Goal: Task Accomplishment & Management: Manage account settings

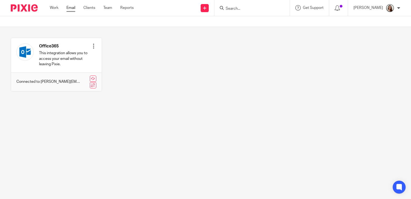
click at [72, 7] on link "Email" at bounding box center [70, 7] width 9 height 5
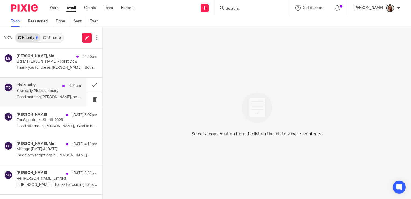
click at [48, 97] on p "Good morning [PERSON_NAME], here is a quick overview of..." at bounding box center [49, 97] width 64 height 5
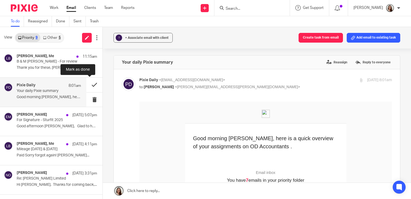
click at [88, 86] on button at bounding box center [94, 84] width 16 height 14
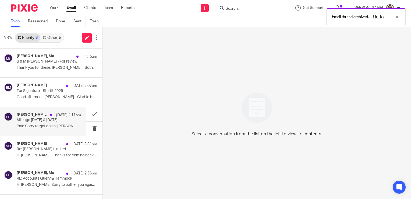
click at [36, 126] on p "Paid Sorry forgot again! [PERSON_NAME]..." at bounding box center [49, 126] width 64 height 5
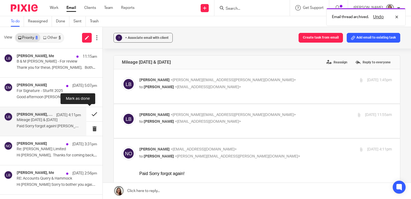
click at [87, 113] on button at bounding box center [94, 114] width 16 height 14
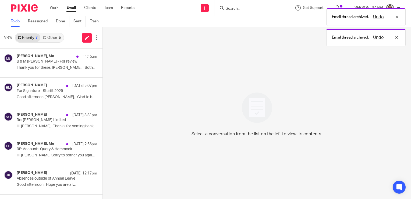
click at [57, 40] on link "Other 5" at bounding box center [51, 37] width 23 height 9
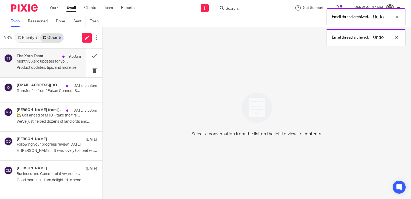
click at [55, 56] on div "The Xero Team 9:53am" at bounding box center [49, 56] width 64 height 5
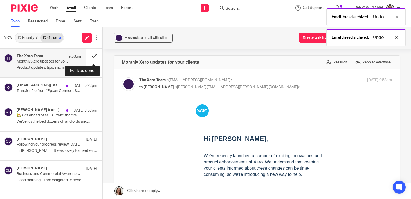
click at [93, 57] on button at bounding box center [94, 55] width 16 height 14
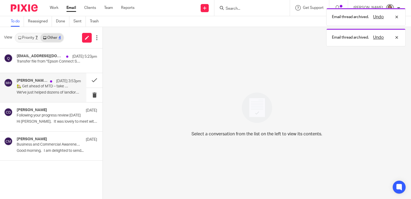
click at [58, 95] on div "Marco from Hammock 20 Aug 3:53pm 🏡 Get ahead of MTD – take the first step to jo…" at bounding box center [49, 87] width 64 height 18
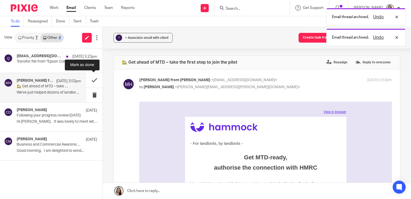
click at [94, 81] on button at bounding box center [94, 80] width 16 height 14
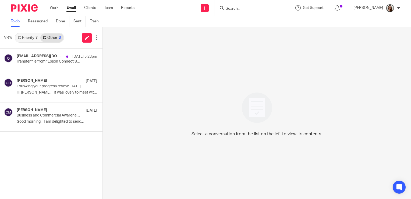
click at [33, 36] on link "Priority 7" at bounding box center [27, 37] width 25 height 9
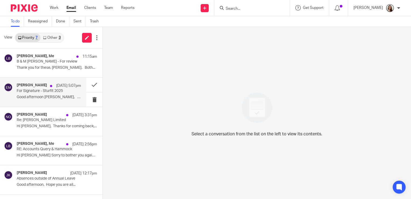
click at [34, 92] on p "For Signature - Sturfit 2025" at bounding box center [42, 91] width 51 height 5
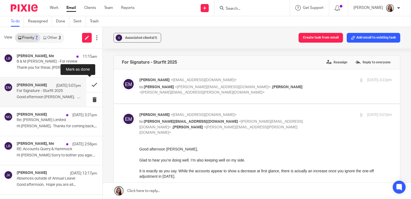
click at [89, 81] on button at bounding box center [94, 84] width 16 height 14
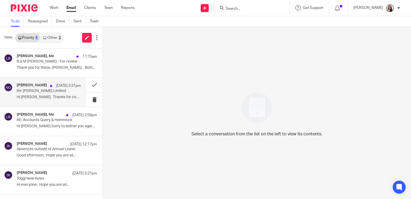
click at [63, 93] on div "Niall O'Driscoll 20 Aug 3:31pm Re: Rosa Medica Limited Hi Chris, Thanks for com…" at bounding box center [49, 92] width 64 height 18
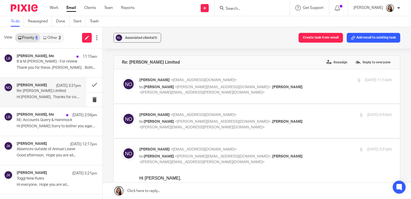
click at [53, 34] on link "Other 3" at bounding box center [51, 37] width 23 height 9
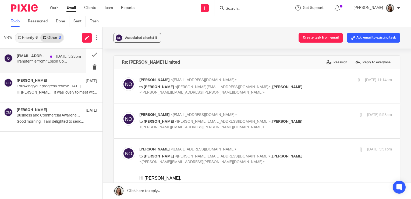
click at [43, 64] on p "Transfer file from "Epson Connect Scan to Cloud"" at bounding box center [42, 61] width 51 height 5
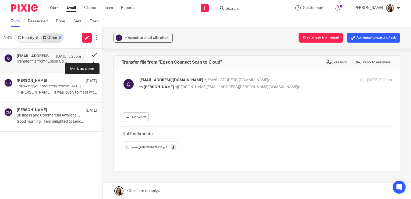
click at [95, 50] on button at bounding box center [94, 54] width 16 height 12
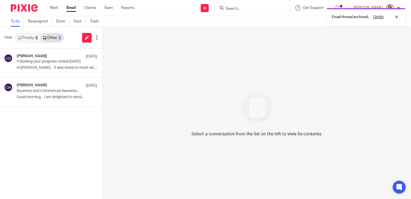
click at [31, 37] on link "Priority 6" at bounding box center [27, 37] width 25 height 9
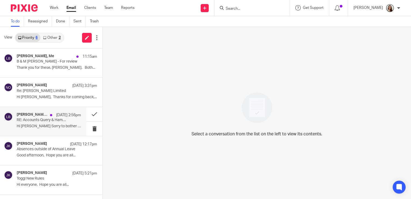
click at [49, 112] on div "20 Aug 2:56pm" at bounding box center [64, 114] width 34 height 5
